Goal: Find specific page/section: Find specific page/section

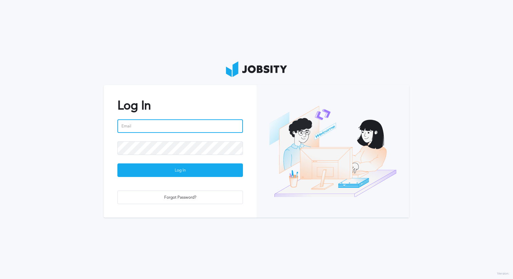
click at [217, 130] on input "email" at bounding box center [180, 127] width 126 height 14
type input "[EMAIL_ADDRESS][DOMAIN_NAME]"
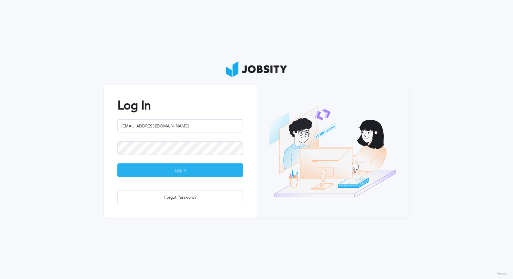
click at [190, 170] on div "Log In" at bounding box center [180, 171] width 125 height 14
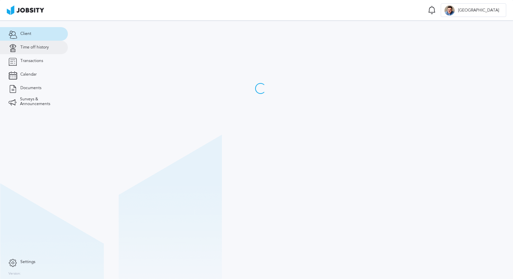
click at [41, 44] on link "Time off history" at bounding box center [34, 48] width 68 height 14
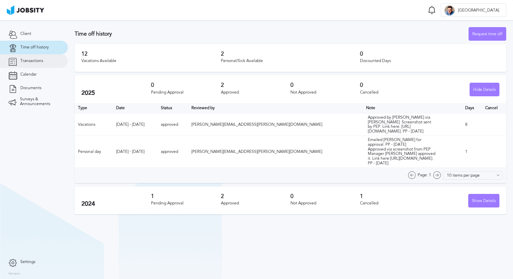
click at [39, 60] on span "Transactions" at bounding box center [31, 61] width 23 height 5
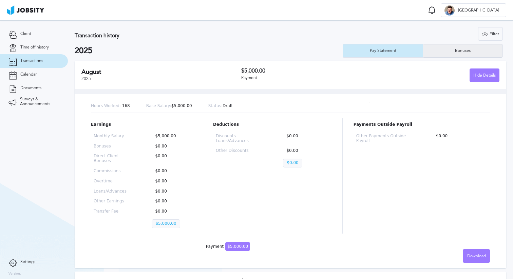
click at [476, 50] on div "Bonuses" at bounding box center [462, 51] width 79 height 14
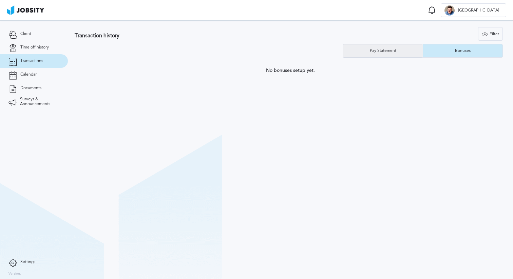
click at [410, 52] on div "Pay Statement" at bounding box center [383, 51] width 80 height 14
